Goal: Information Seeking & Learning: Learn about a topic

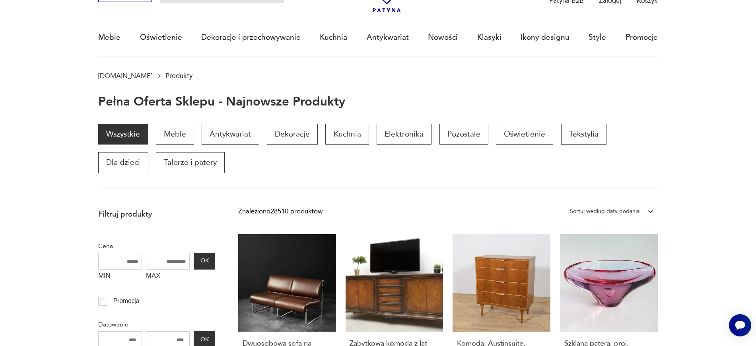
scroll to position [55, 0]
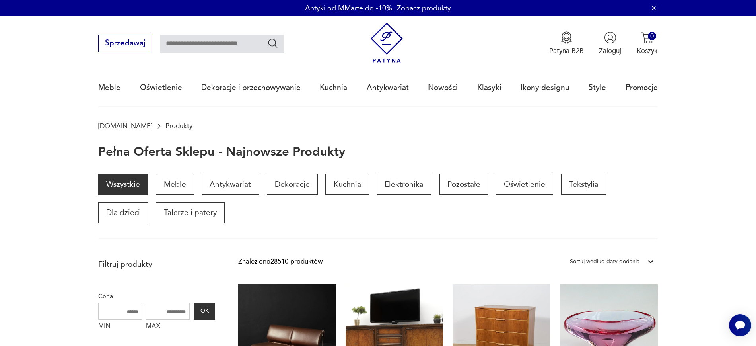
click at [212, 47] on input "text" at bounding box center [222, 44] width 124 height 18
type input "*******"
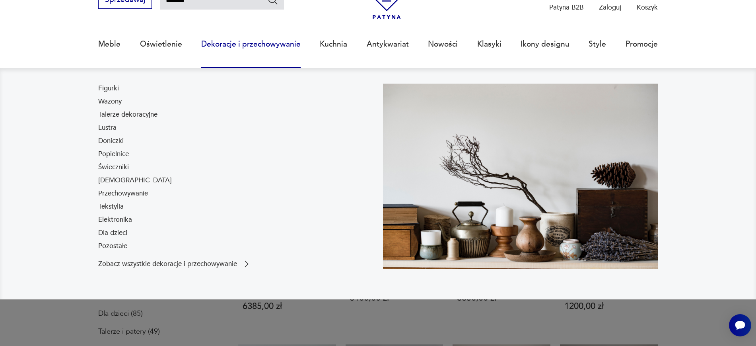
scroll to position [46, 0]
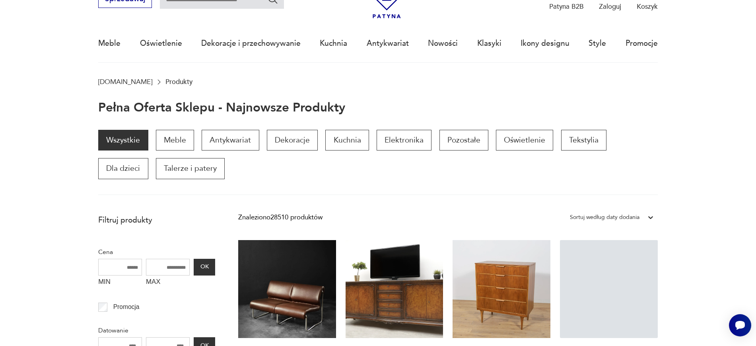
scroll to position [45, 0]
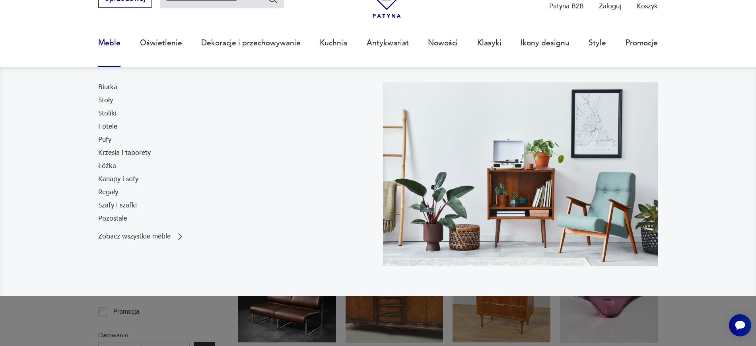
click at [109, 44] on link "Meble" at bounding box center [109, 43] width 22 height 37
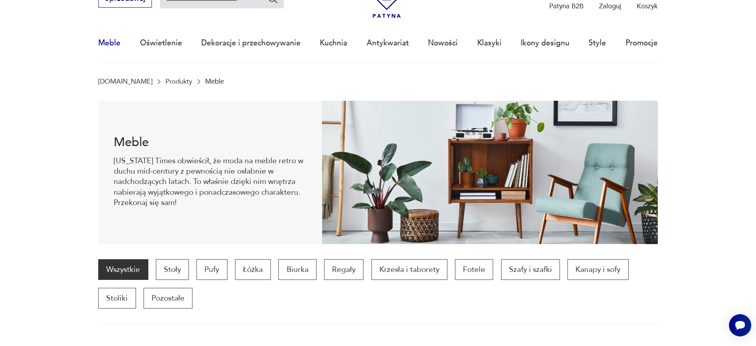
scroll to position [106, 0]
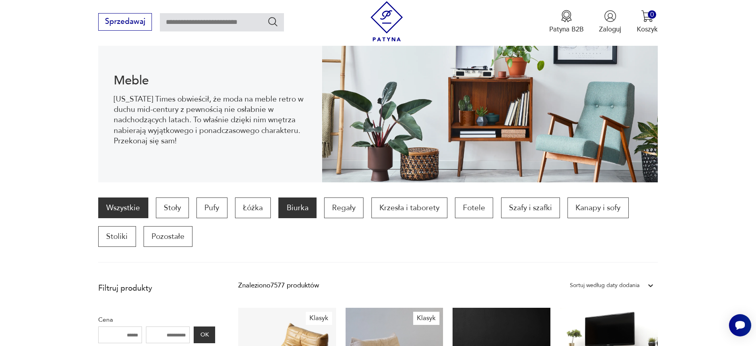
click at [303, 216] on p "Biurka" at bounding box center [297, 207] width 38 height 21
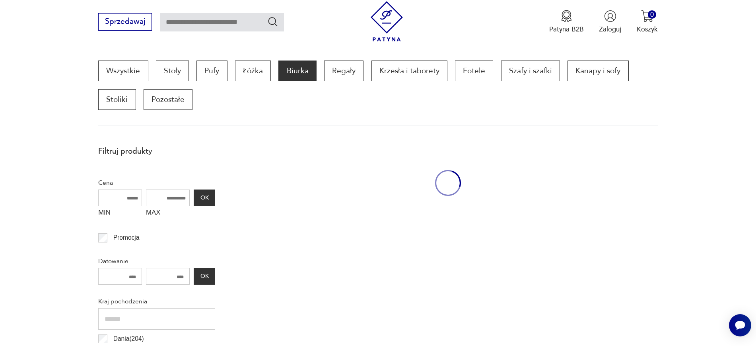
scroll to position [265, 0]
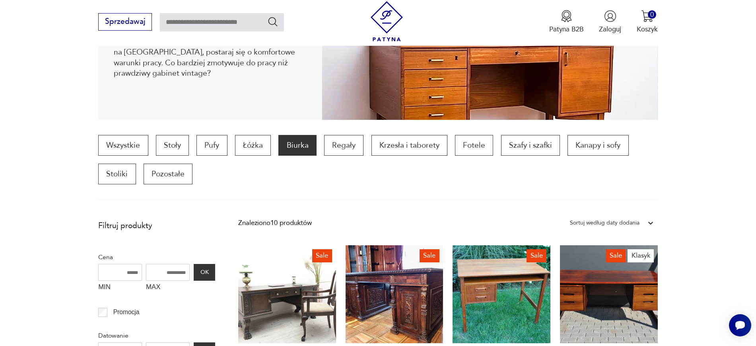
scroll to position [166, 0]
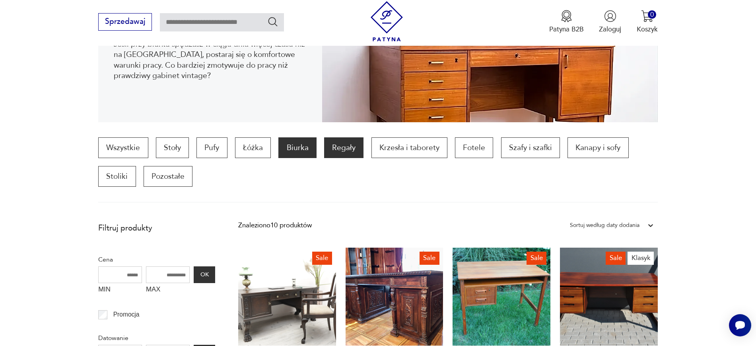
click at [347, 152] on p "Regały" at bounding box center [343, 147] width 39 height 21
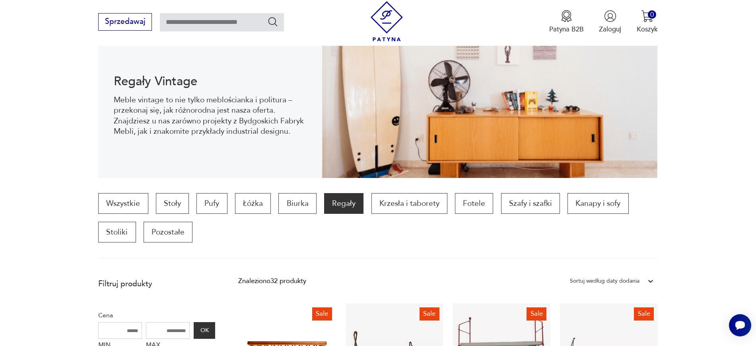
scroll to position [253, 0]
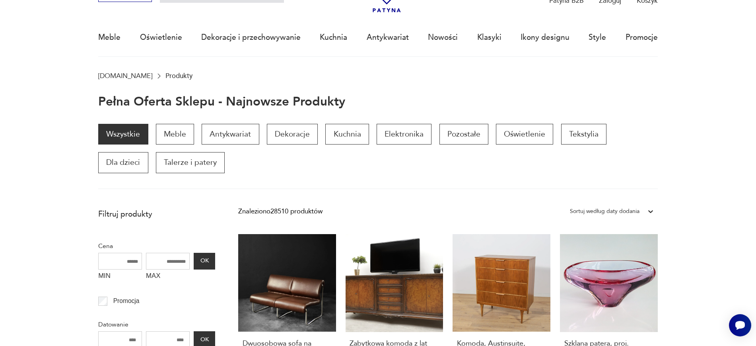
scroll to position [55, 0]
